Goal: Task Accomplishment & Management: Manage account settings

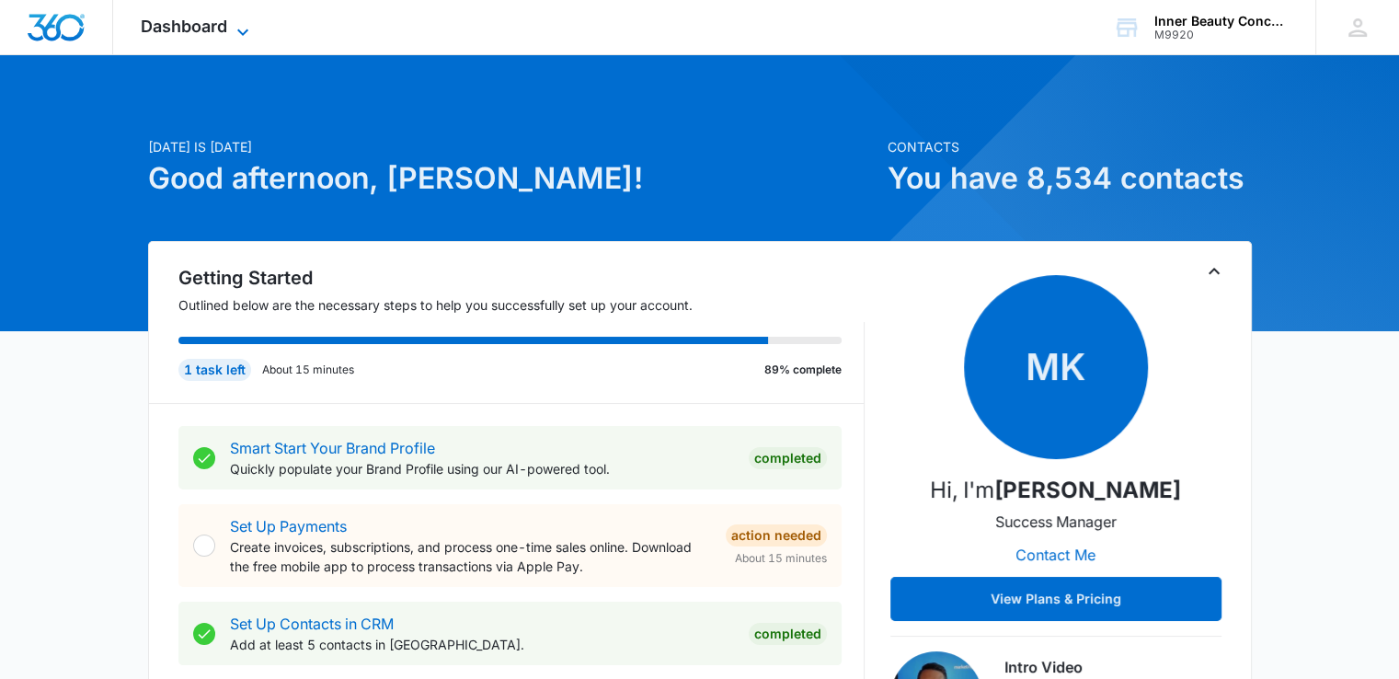
click at [193, 23] on span "Dashboard" at bounding box center [184, 26] width 86 height 19
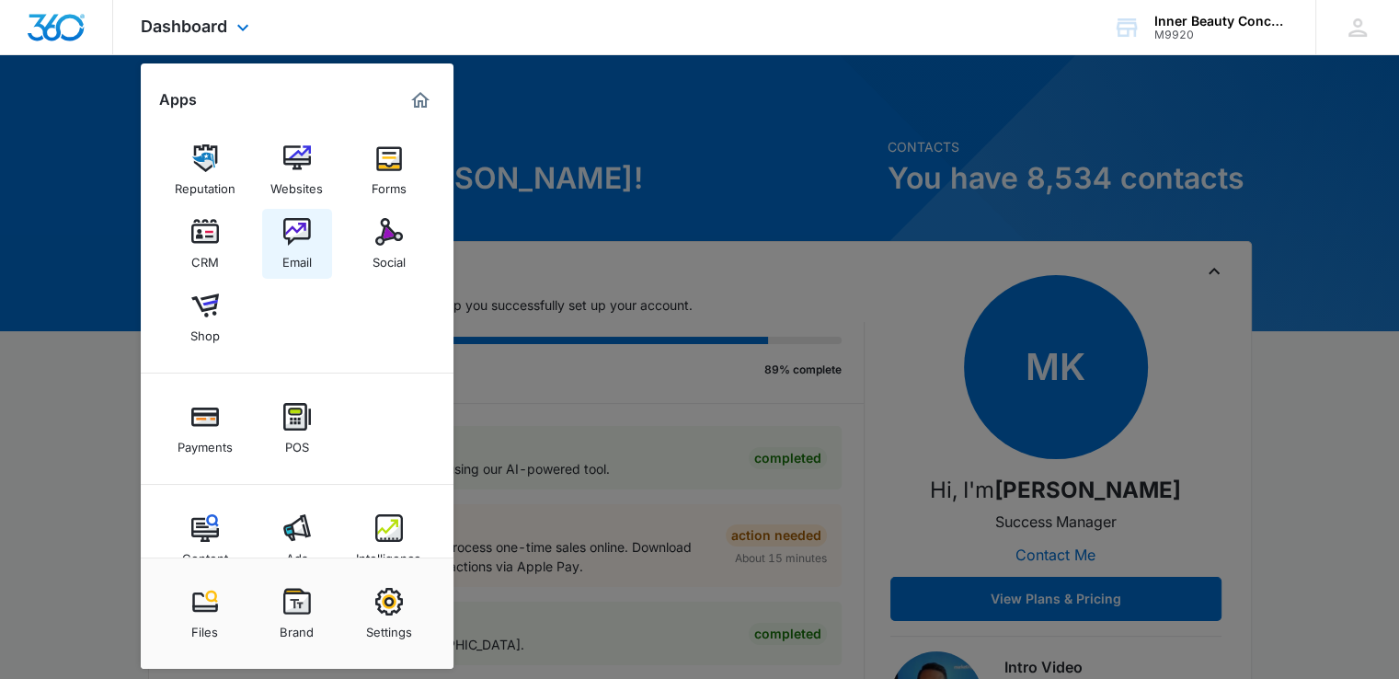
click at [304, 255] on div "Email" at bounding box center [296, 258] width 29 height 24
